Goal: Task Accomplishment & Management: Use online tool/utility

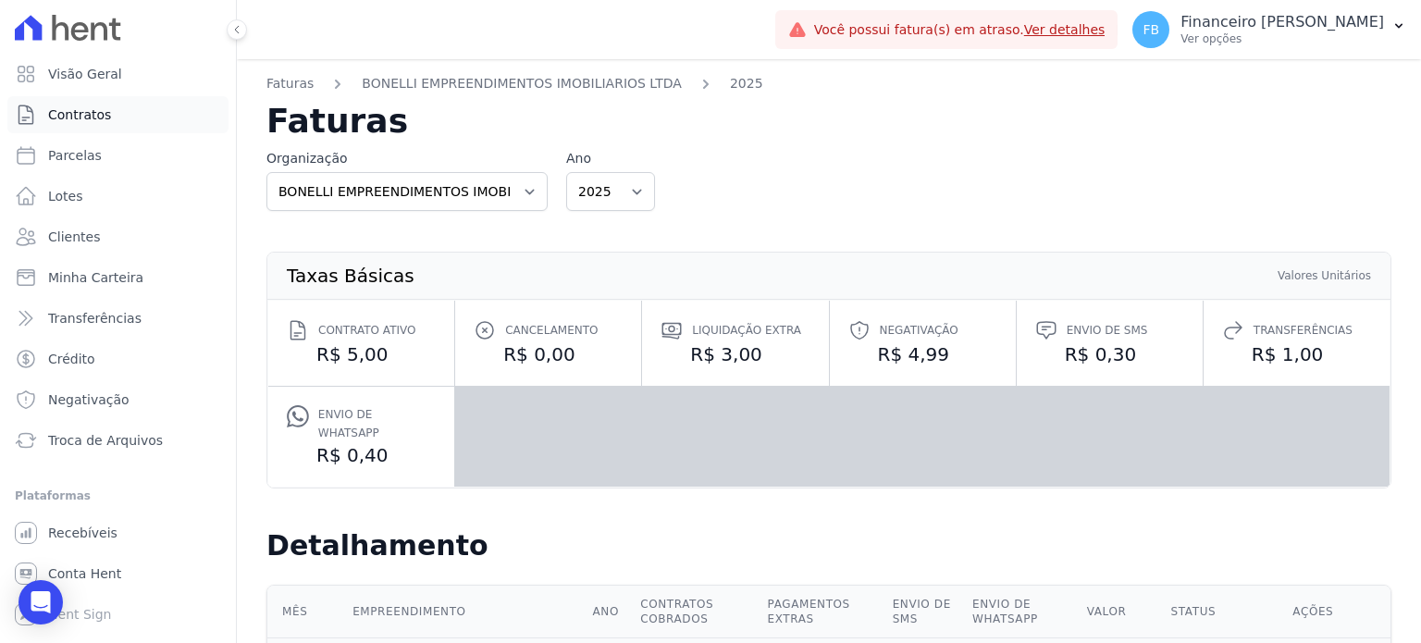
click at [116, 112] on link "Contratos" at bounding box center [117, 114] width 221 height 37
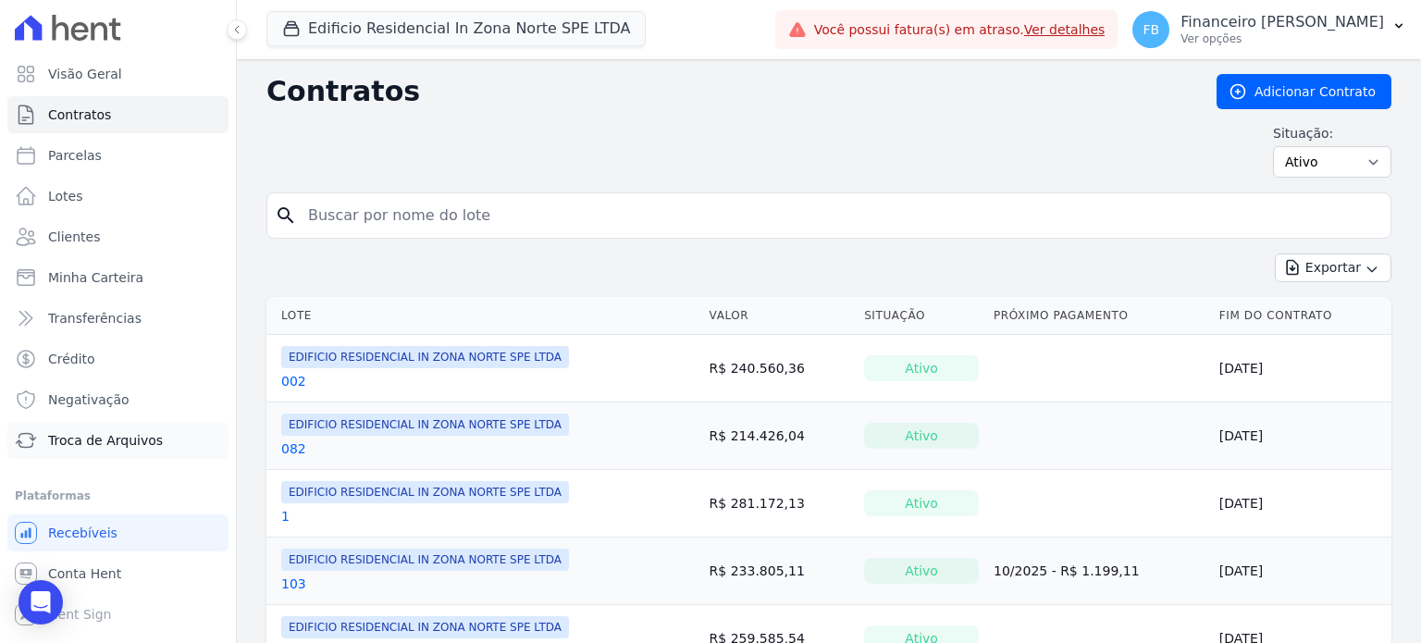
click at [110, 432] on span "Troca de Arquivos" at bounding box center [105, 440] width 115 height 19
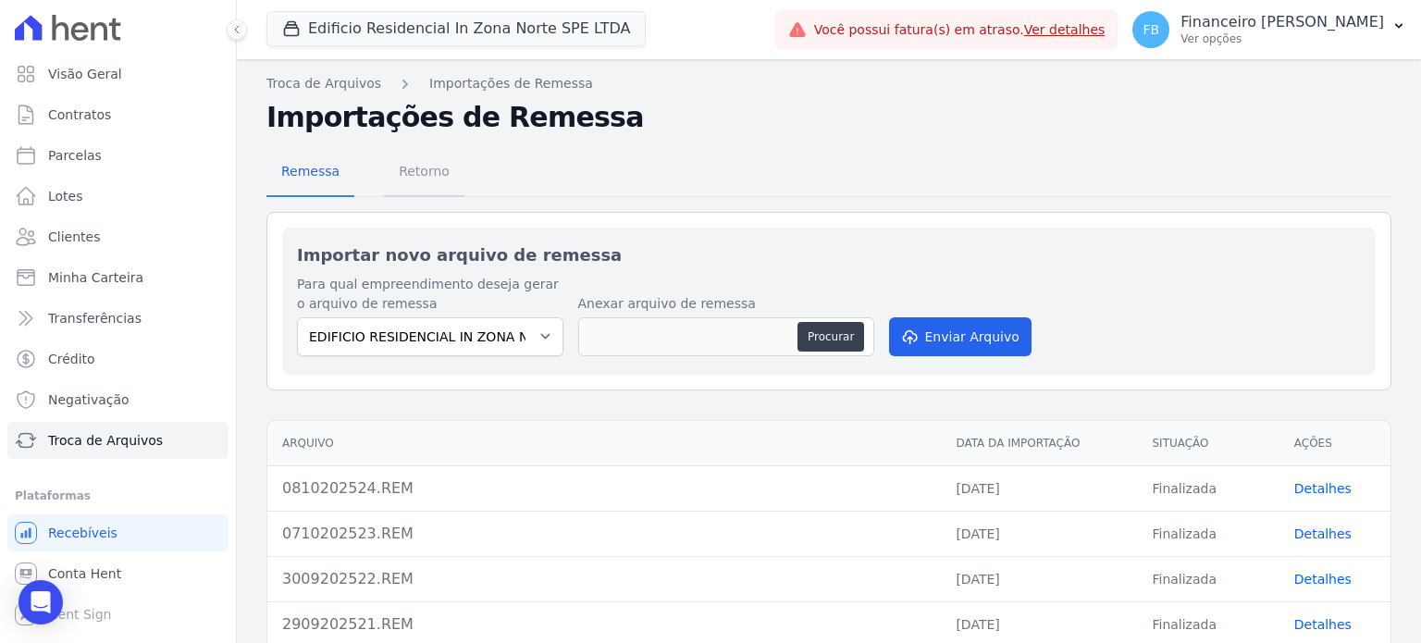
click at [418, 169] on span "Retorno" at bounding box center [424, 171] width 73 height 37
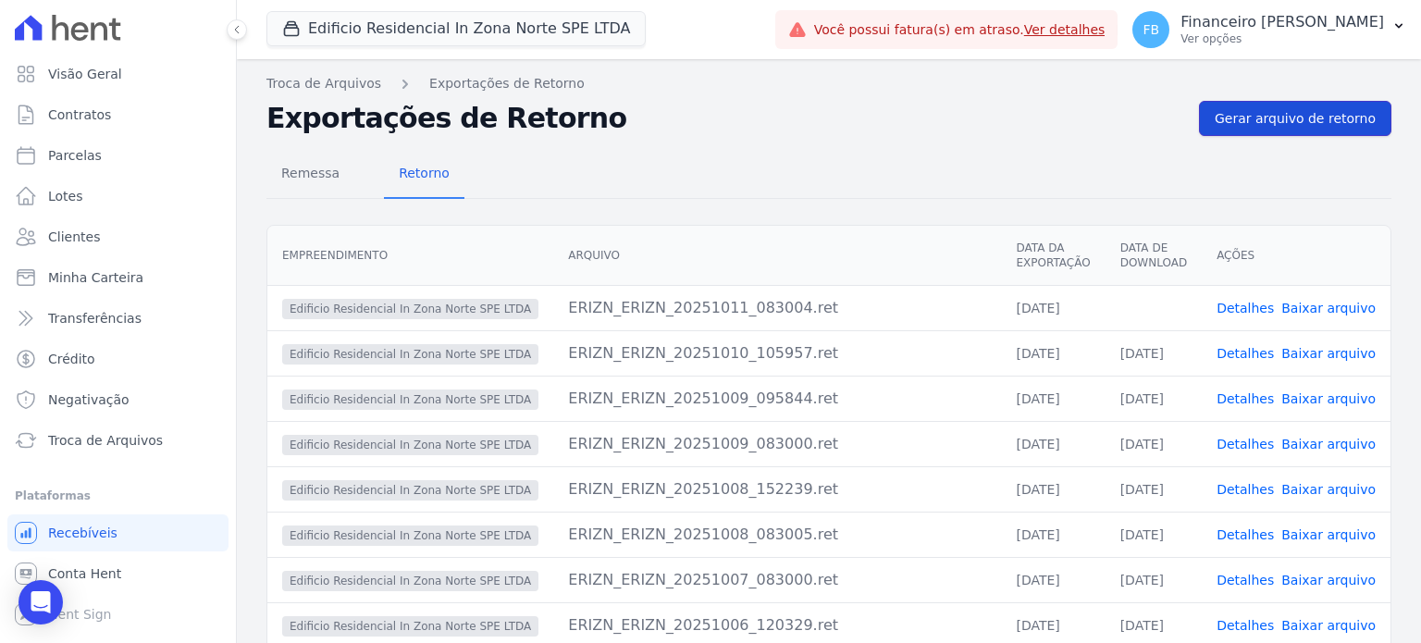
click at [1277, 105] on link "Gerar arquivo de retorno" at bounding box center [1295, 118] width 192 height 35
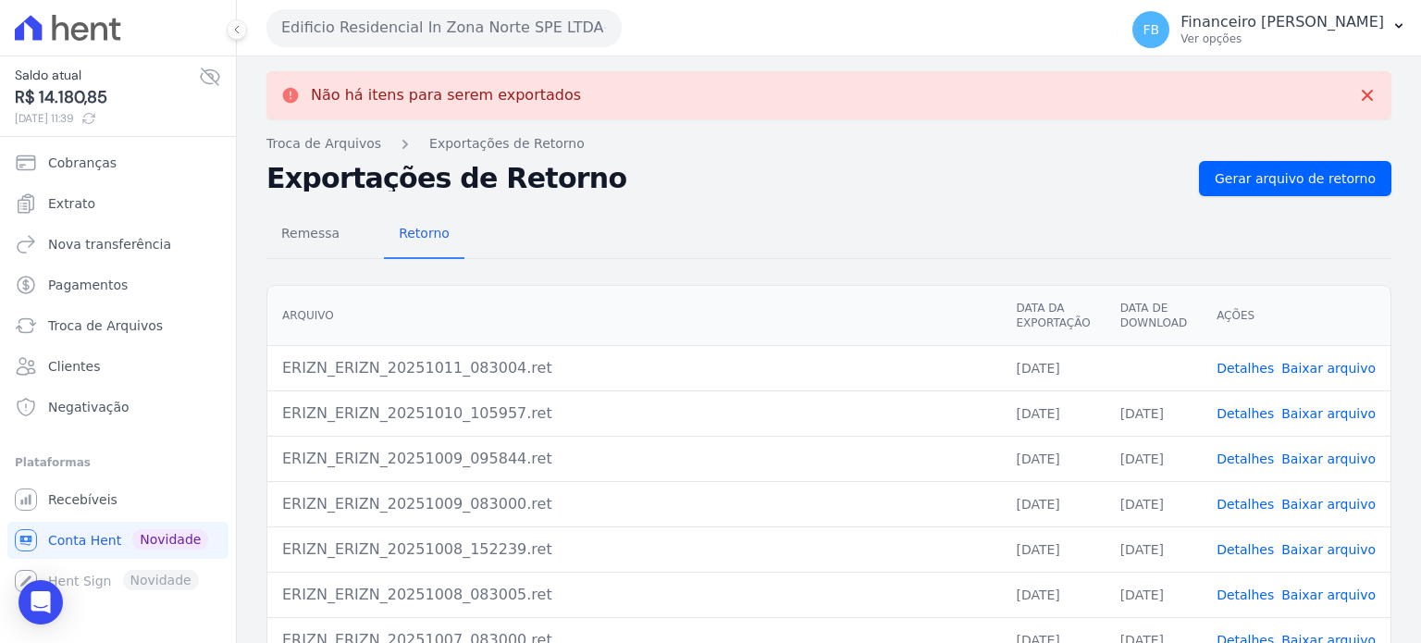
click at [1306, 365] on link "Baixar arquivo" at bounding box center [1328, 368] width 94 height 15
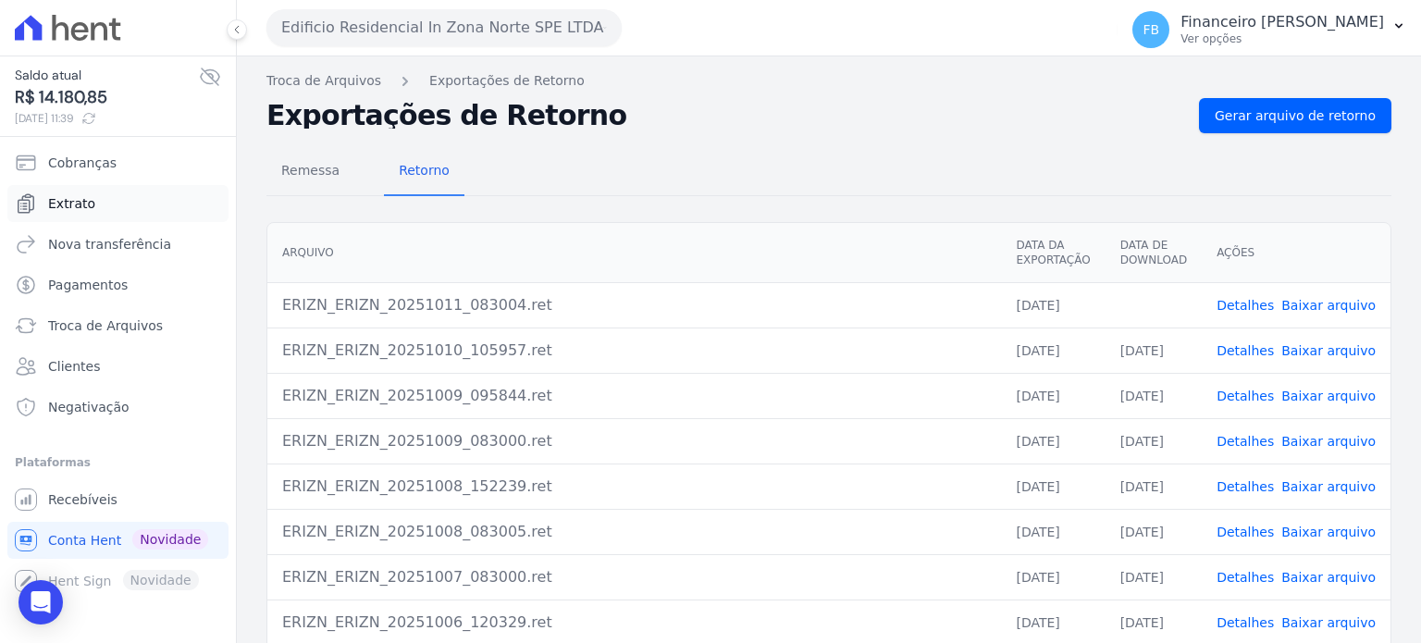
click at [101, 197] on link "Extrato" at bounding box center [117, 203] width 221 height 37
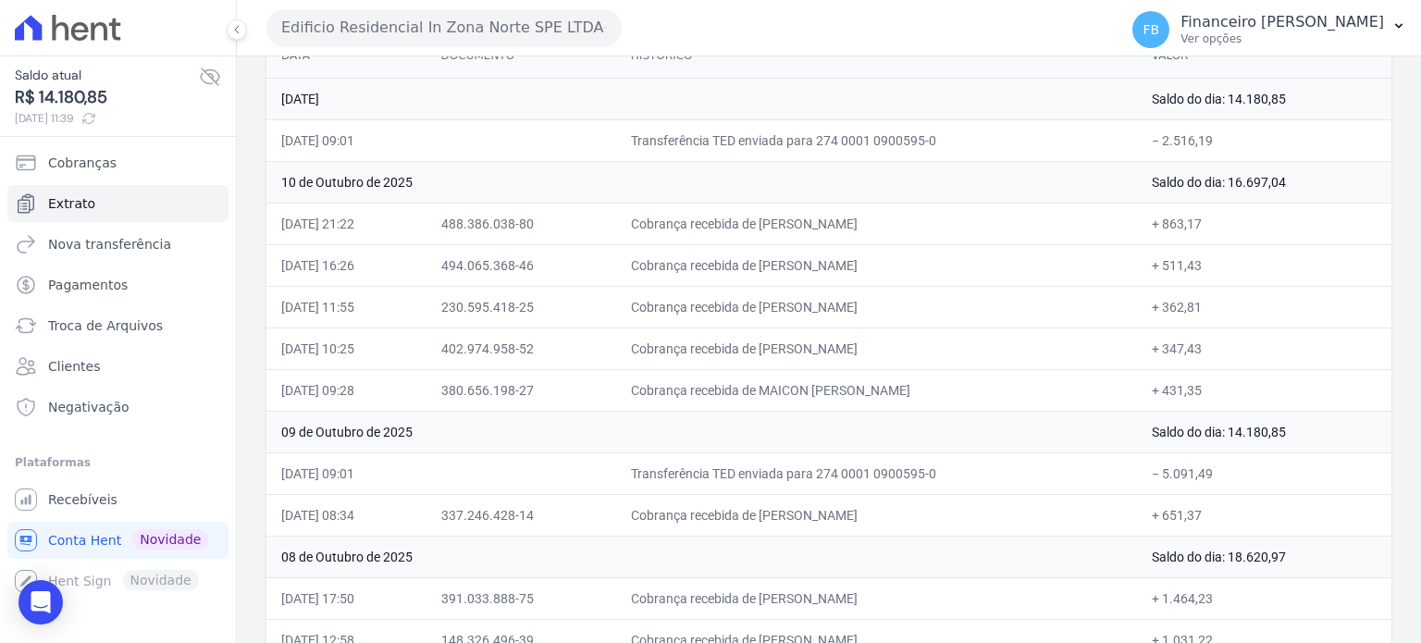
scroll to position [185, 0]
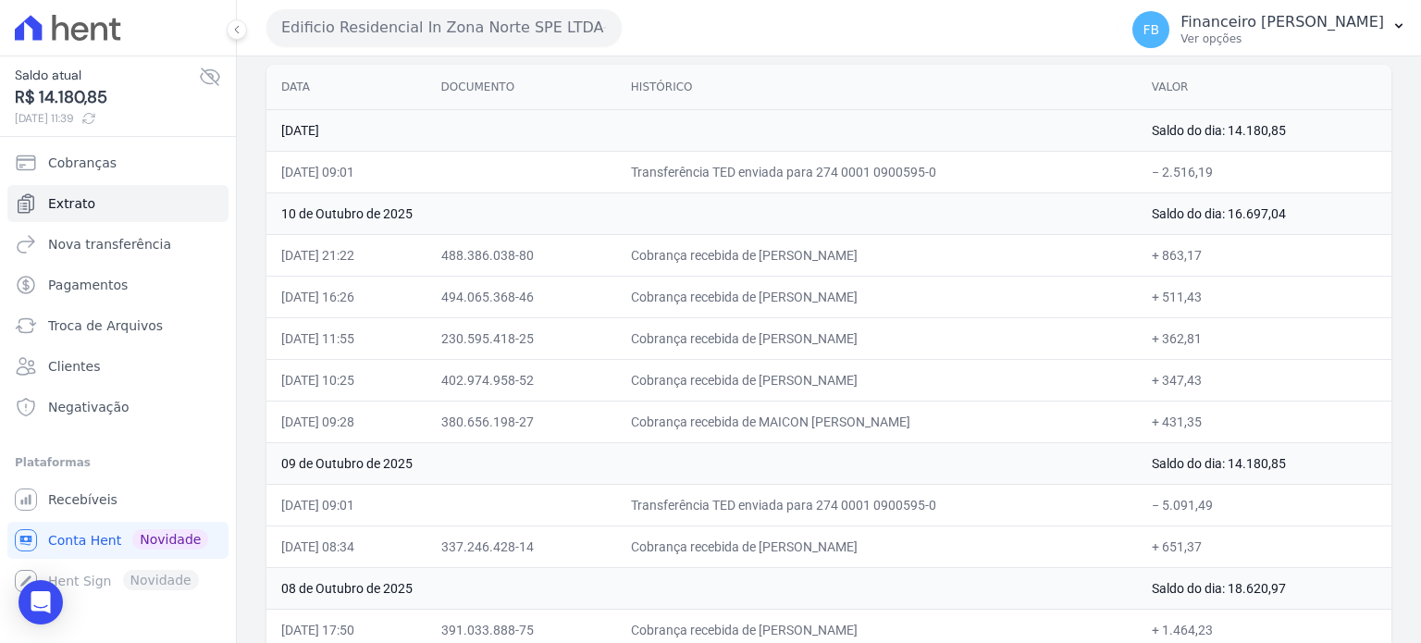
click at [488, 14] on button "Edificio Residencial In Zona Norte SPE LTDA" at bounding box center [443, 27] width 355 height 37
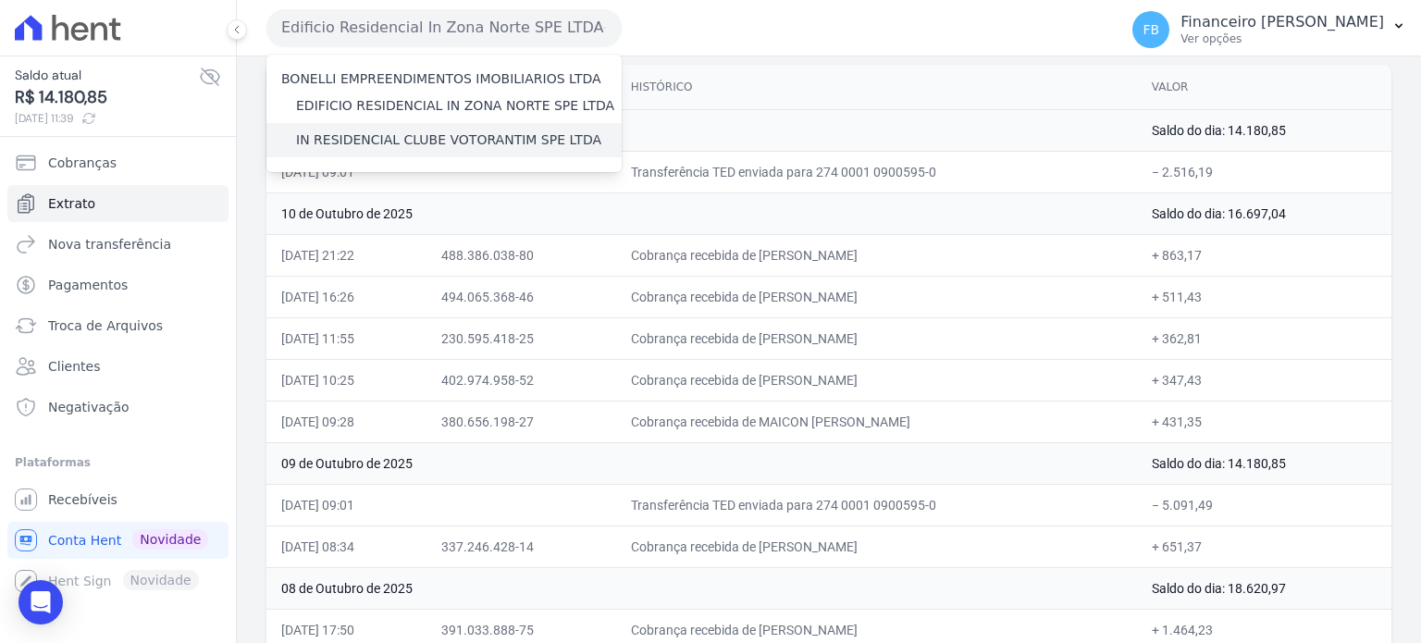
click at [422, 138] on label "IN RESIDENCIAL CLUBE VOTORANTIM SPE LTDA" at bounding box center [448, 139] width 305 height 19
click at [0, 0] on input "IN RESIDENCIAL CLUBE VOTORANTIM SPE LTDA" at bounding box center [0, 0] width 0 height 0
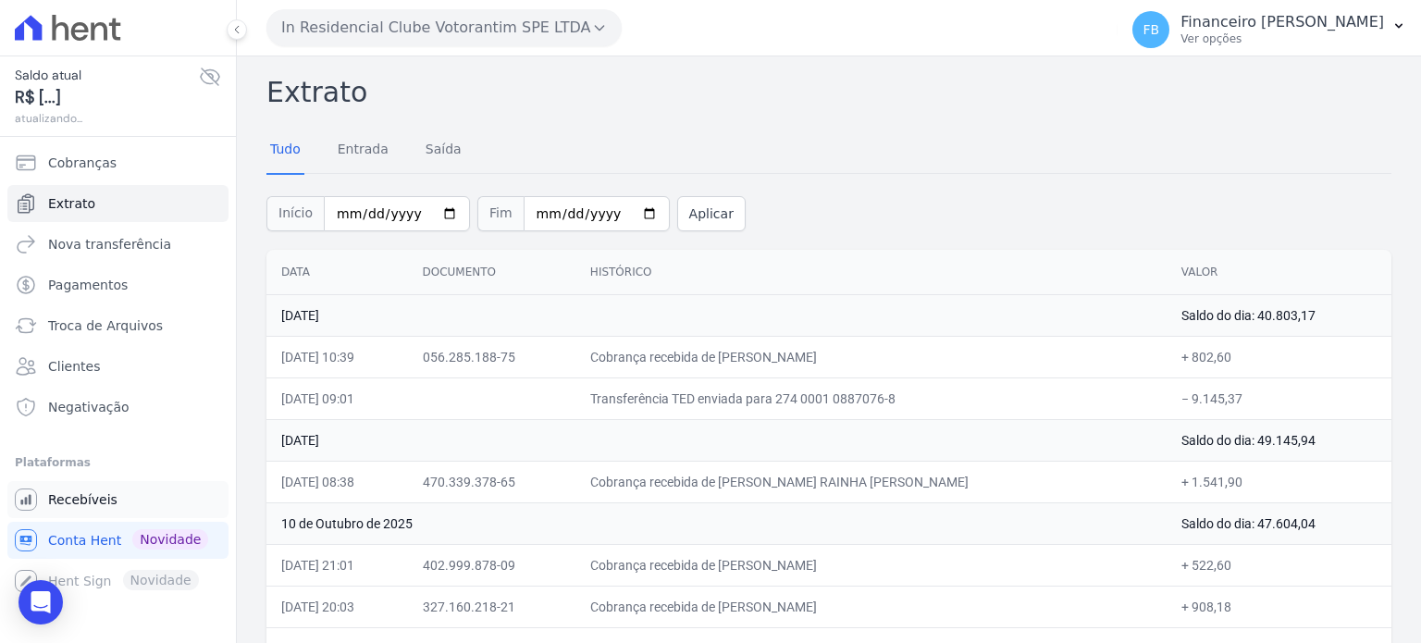
click at [96, 506] on span "Recebíveis" at bounding box center [82, 499] width 69 height 19
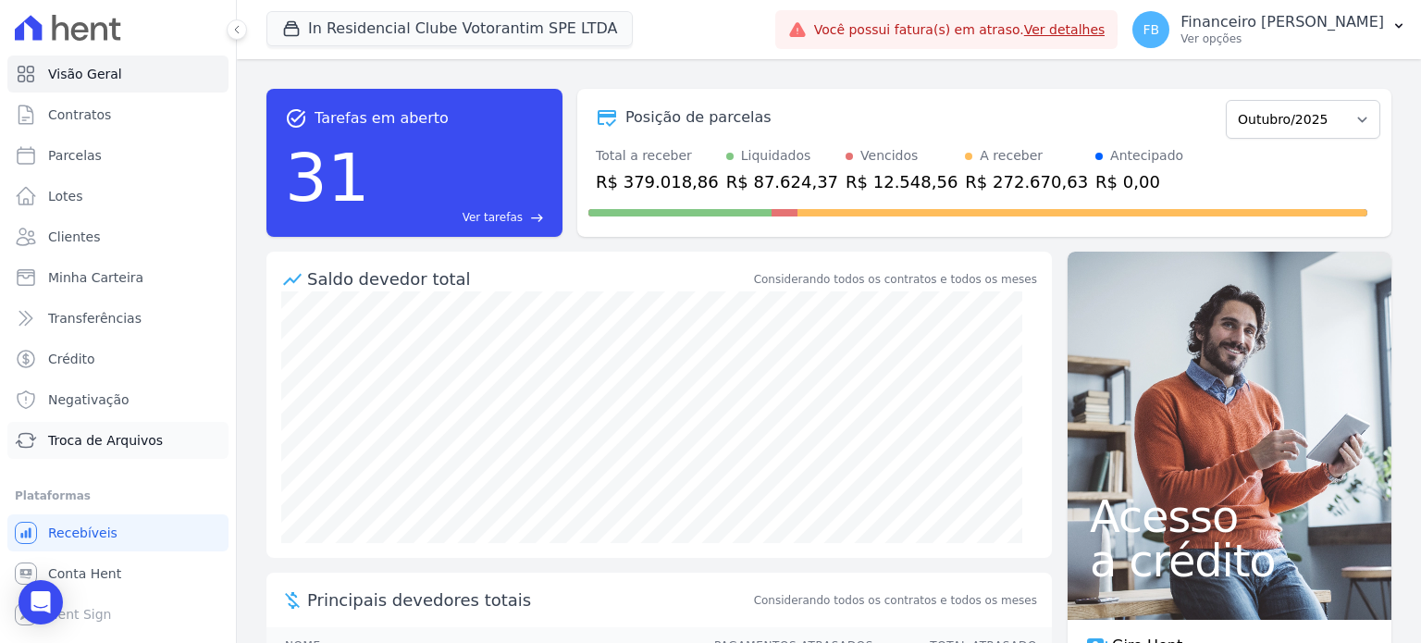
click at [117, 448] on span "Troca de Arquivos" at bounding box center [105, 440] width 115 height 19
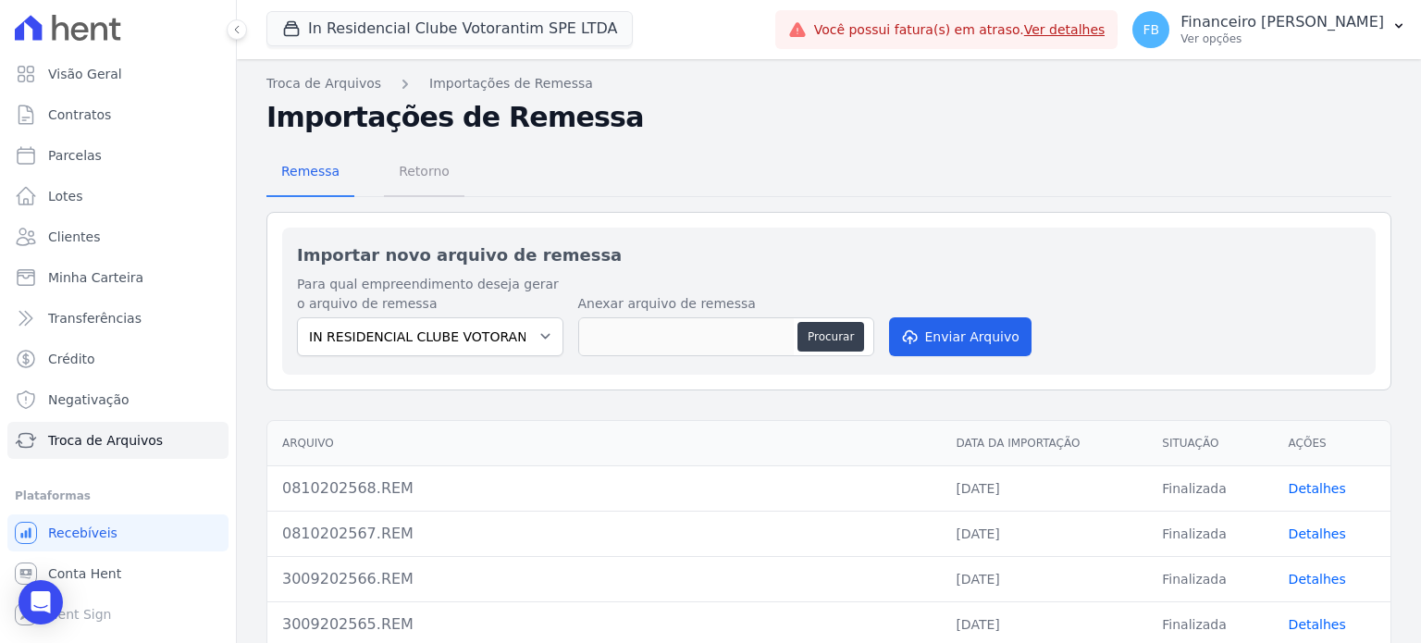
click at [422, 166] on span "Retorno" at bounding box center [424, 171] width 73 height 37
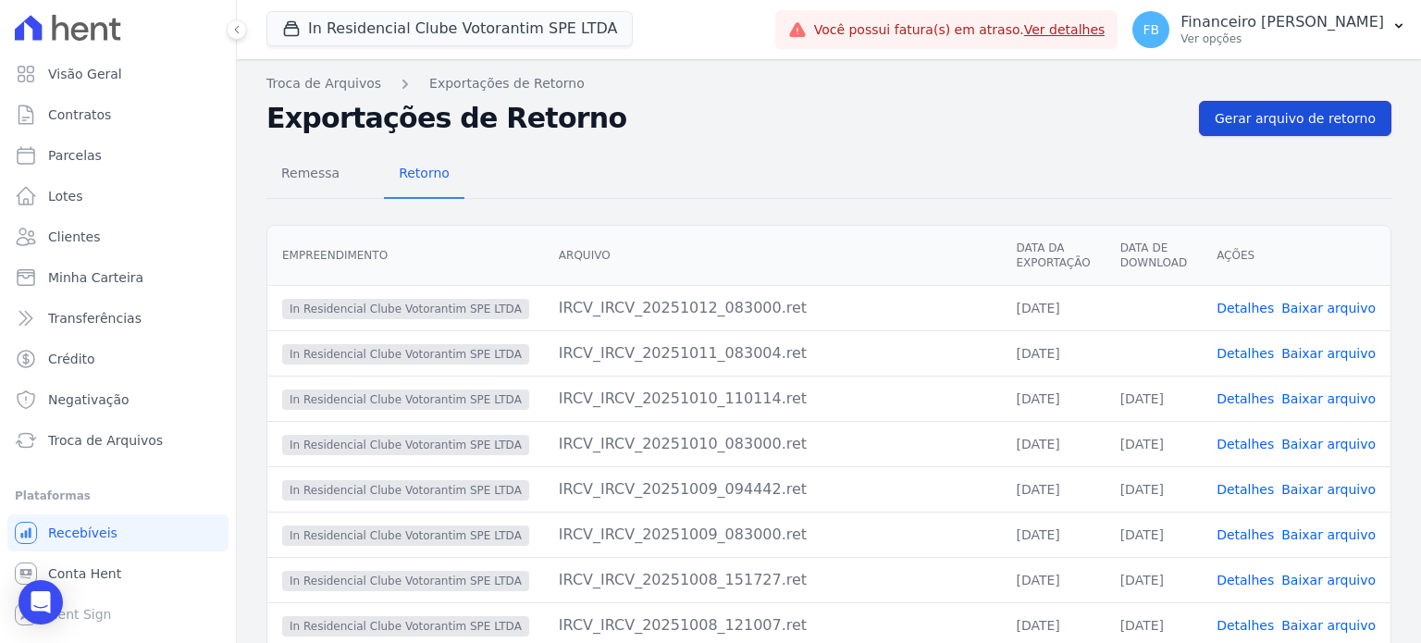
click at [1304, 119] on span "Gerar arquivo de retorno" at bounding box center [1295, 118] width 161 height 19
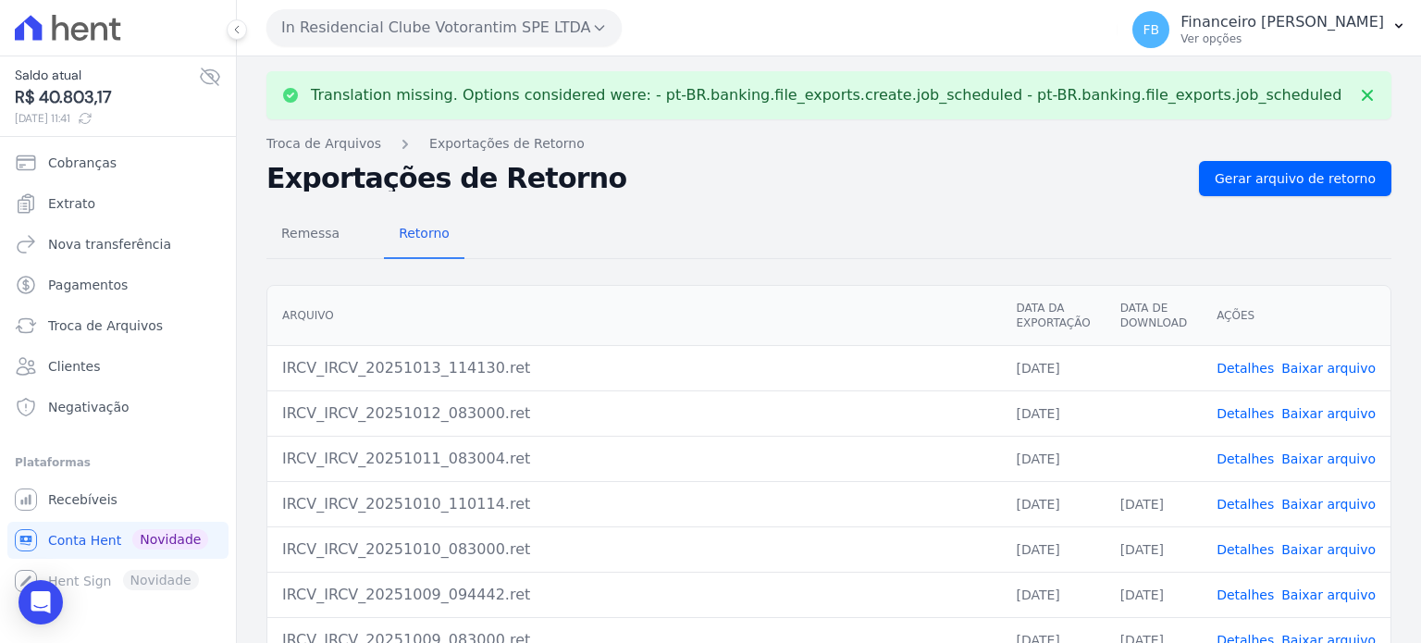
click at [1315, 461] on link "Baixar arquivo" at bounding box center [1328, 458] width 94 height 15
click at [1321, 409] on link "Baixar arquivo" at bounding box center [1328, 413] width 94 height 15
click at [1327, 368] on link "Baixar arquivo" at bounding box center [1328, 368] width 94 height 15
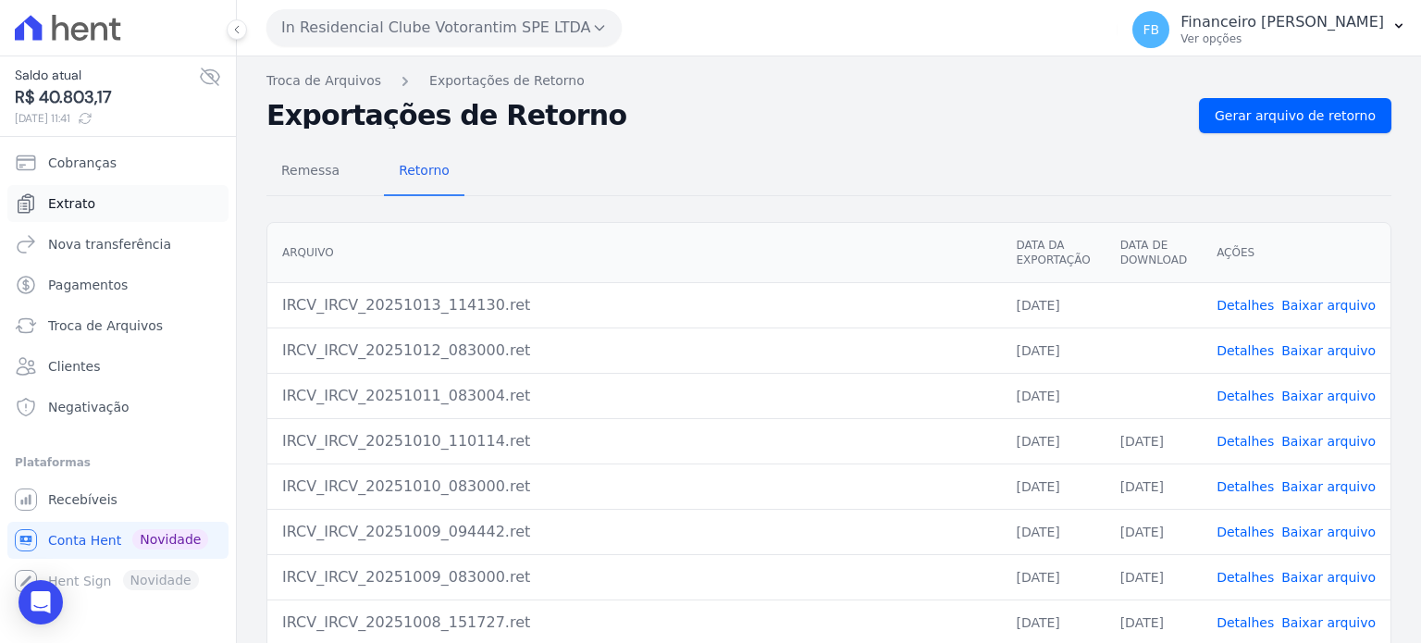
click at [59, 209] on span "Extrato" at bounding box center [71, 203] width 47 height 19
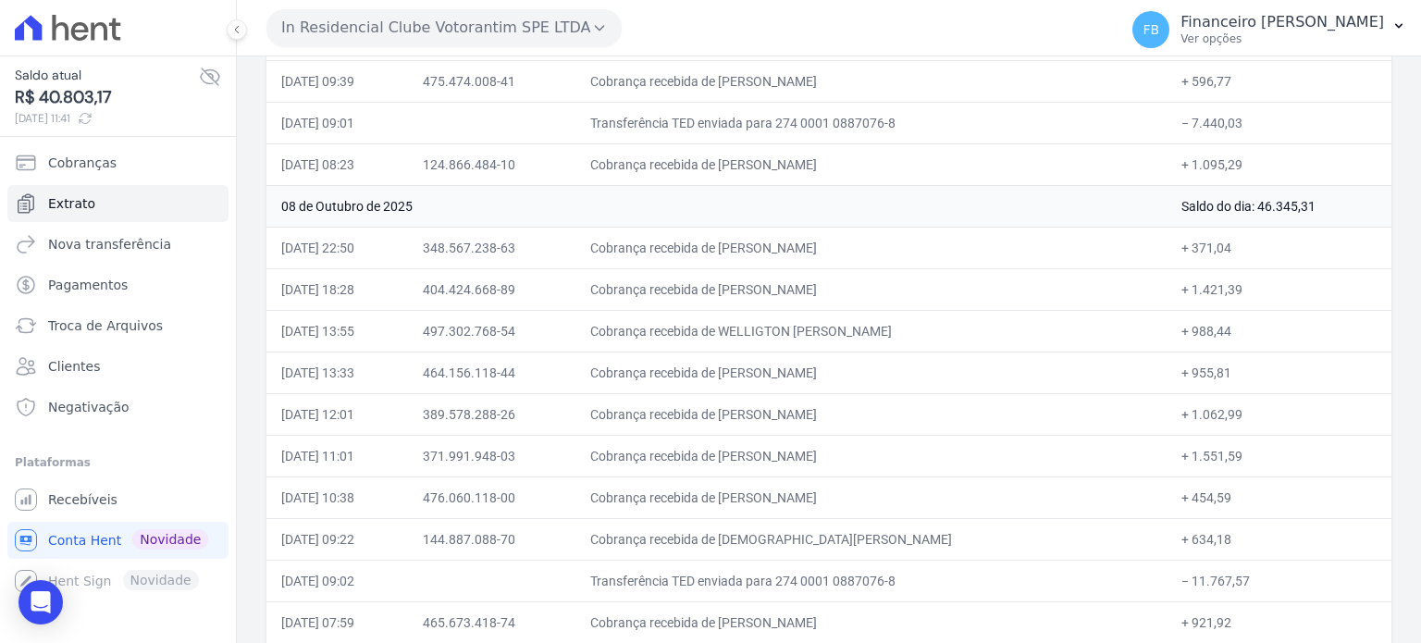
scroll to position [1189, 0]
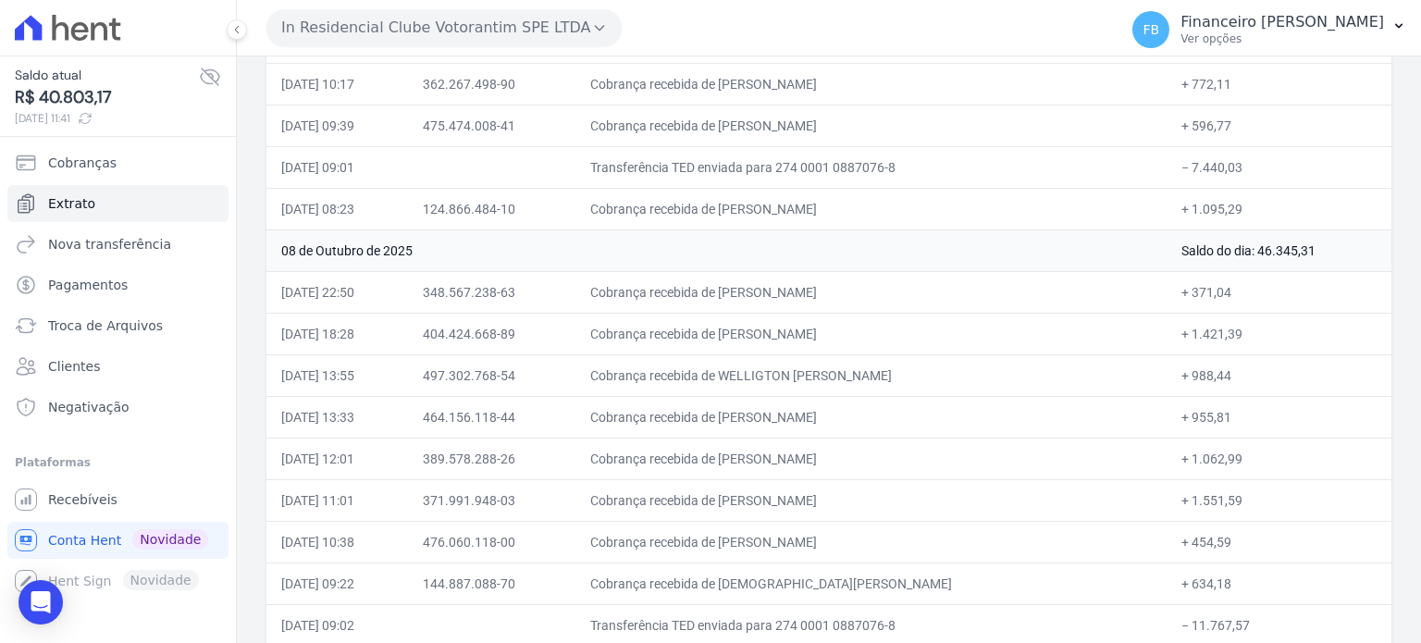
drag, startPoint x: 281, startPoint y: 269, endPoint x: 1259, endPoint y: 184, distance: 981.6
